Goal: Task Accomplishment & Management: Manage account settings

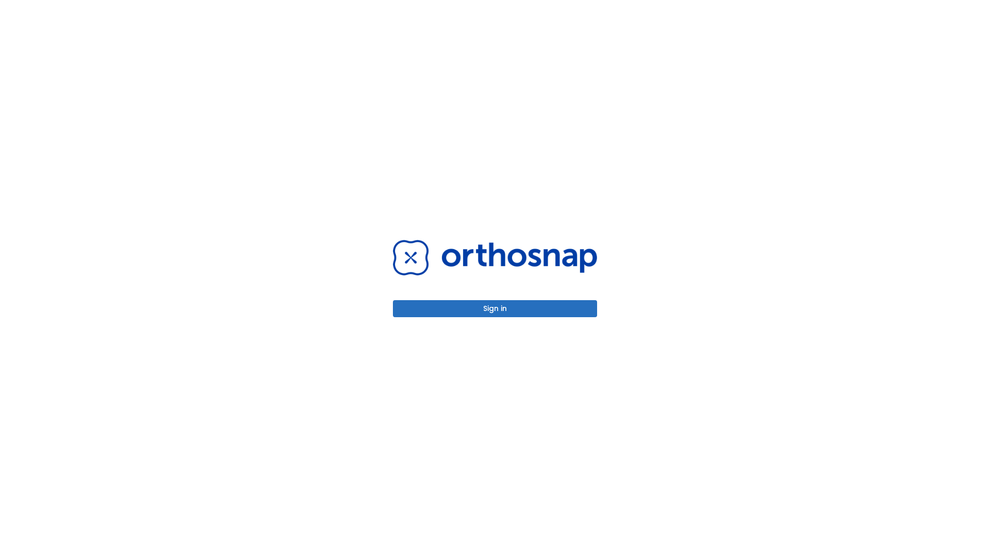
click at [495, 308] on button "Sign in" at bounding box center [495, 308] width 204 height 17
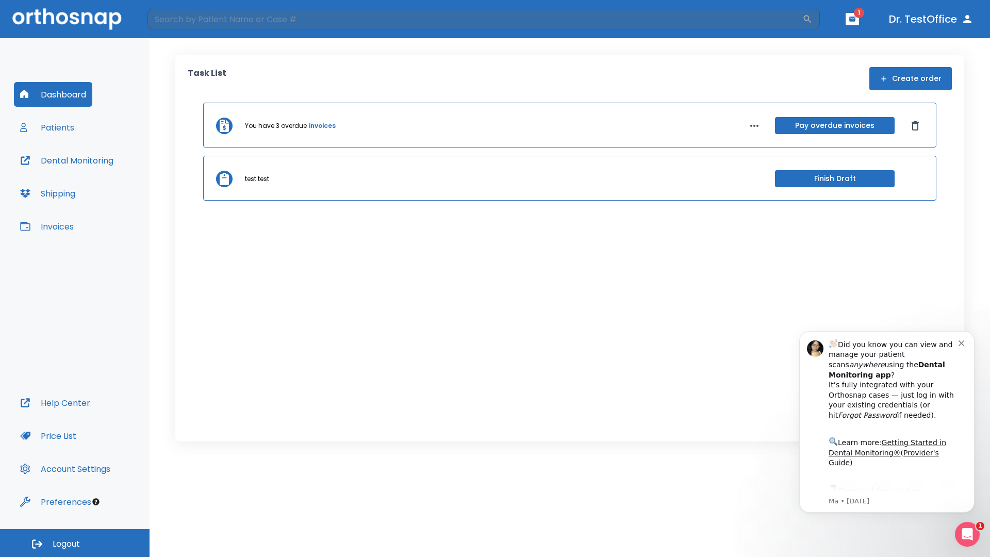
click at [75, 543] on span "Logout" at bounding box center [66, 544] width 27 height 11
